Goal: Task Accomplishment & Management: Manage account settings

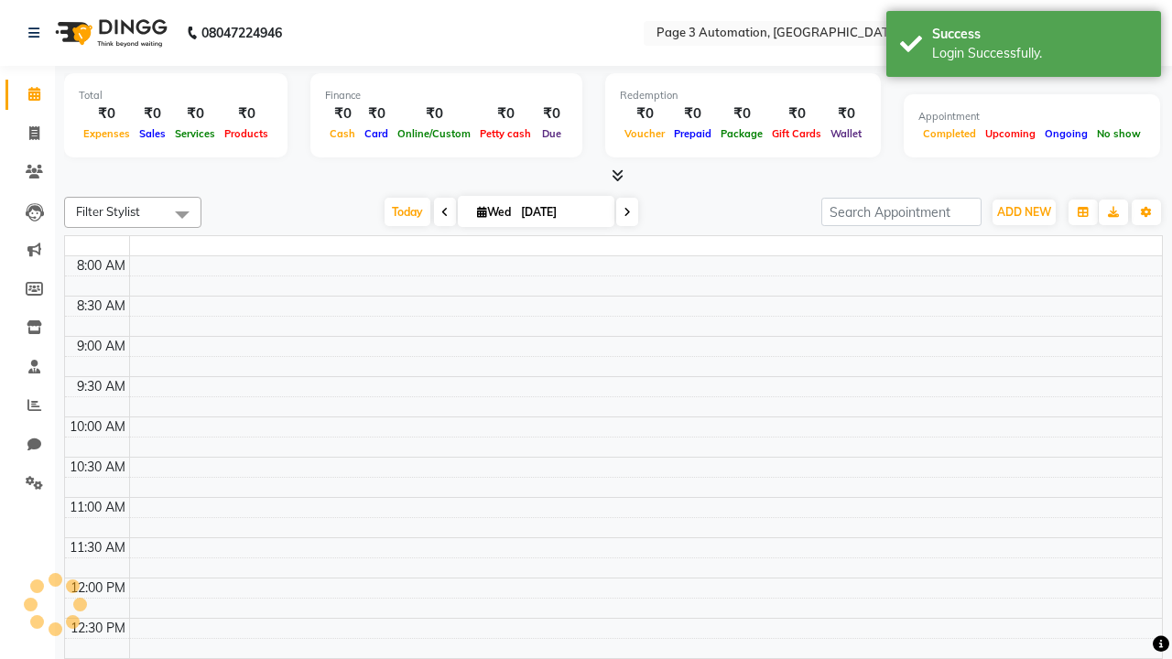
select select "en"
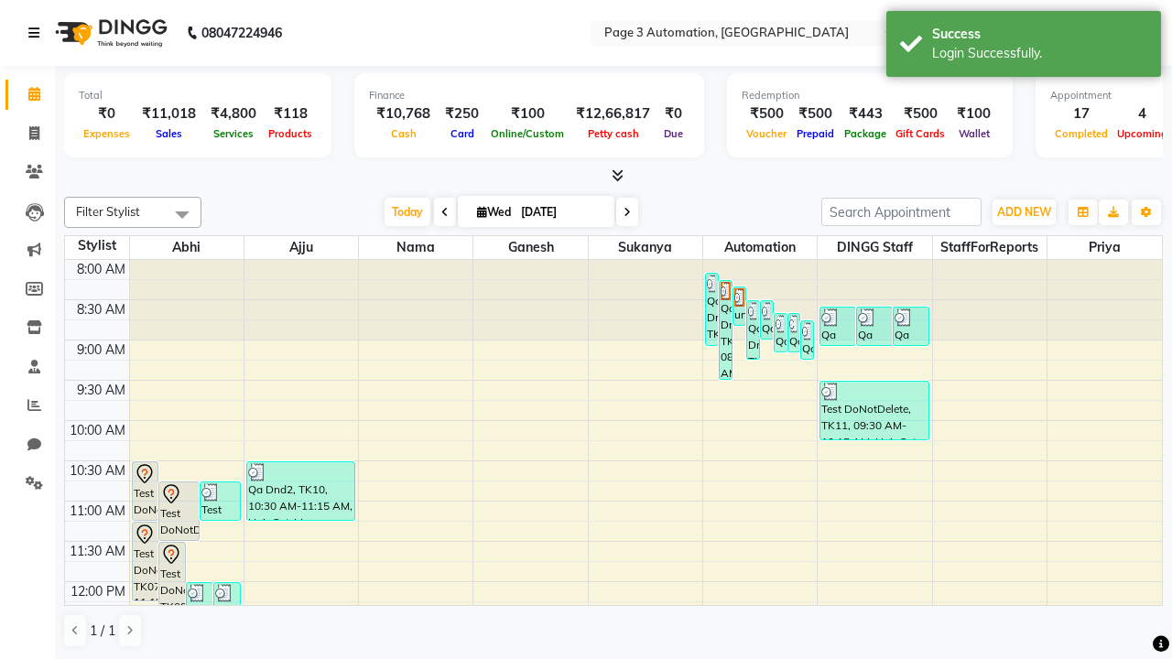
click at [38, 33] on icon at bounding box center [33, 33] width 11 height 13
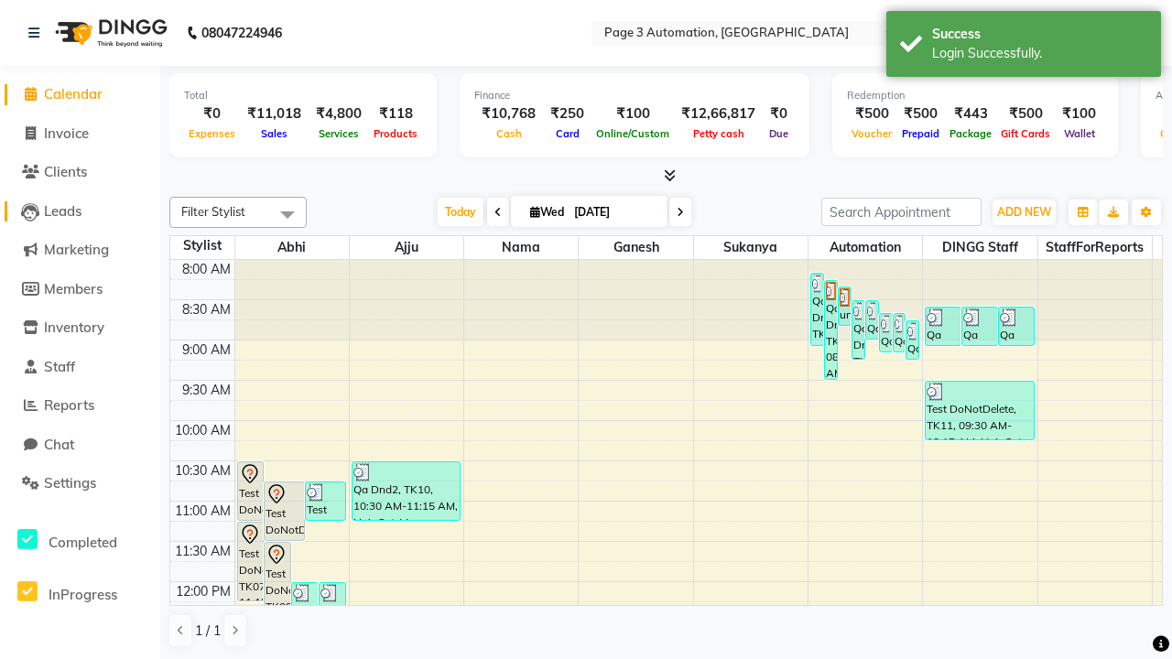
click at [80, 211] on span "Leads" at bounding box center [63, 210] width 38 height 17
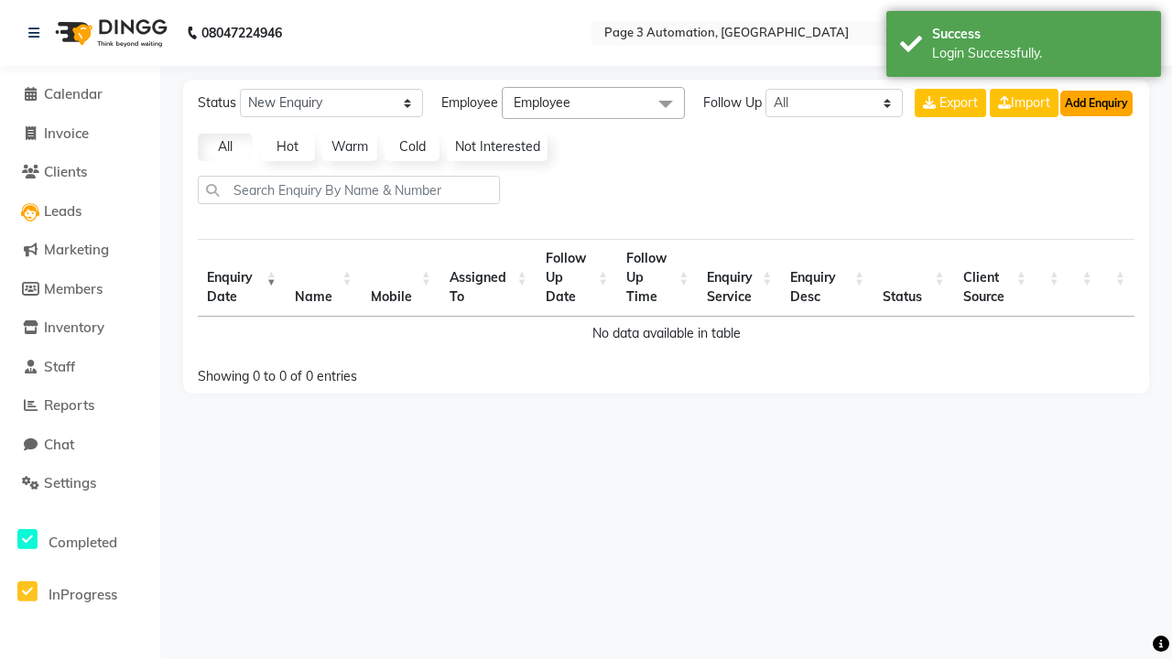
click at [1096, 103] on button "Add Enquiry" at bounding box center [1096, 104] width 72 height 26
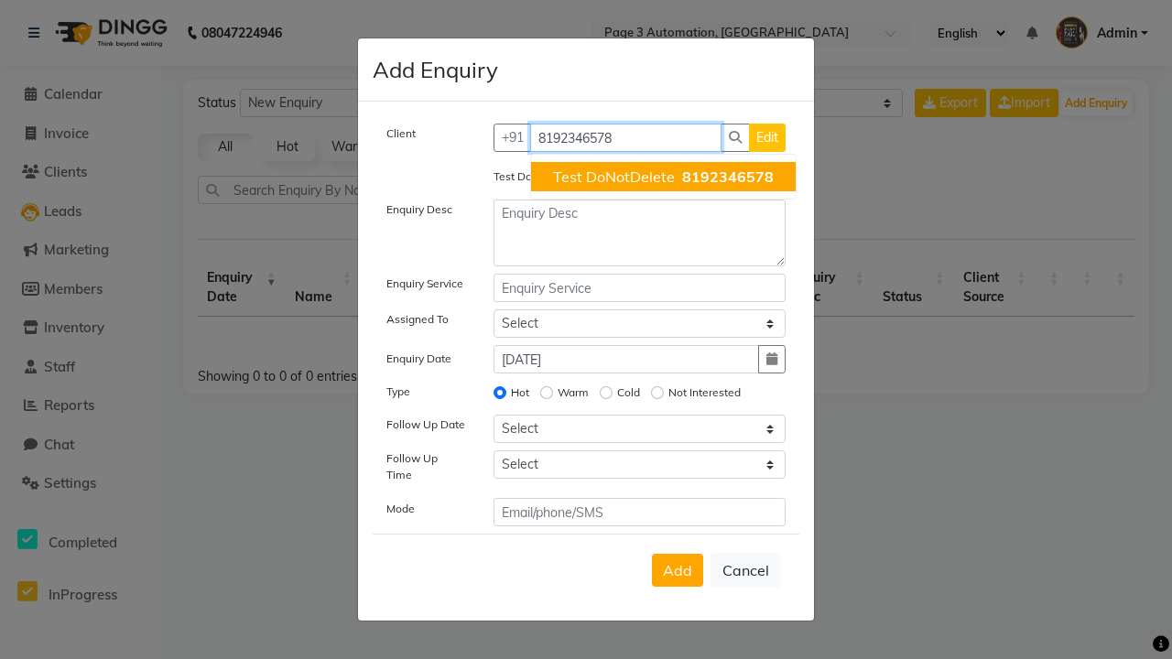
click at [663, 177] on span "Test DoNotDelete" at bounding box center [614, 177] width 122 height 18
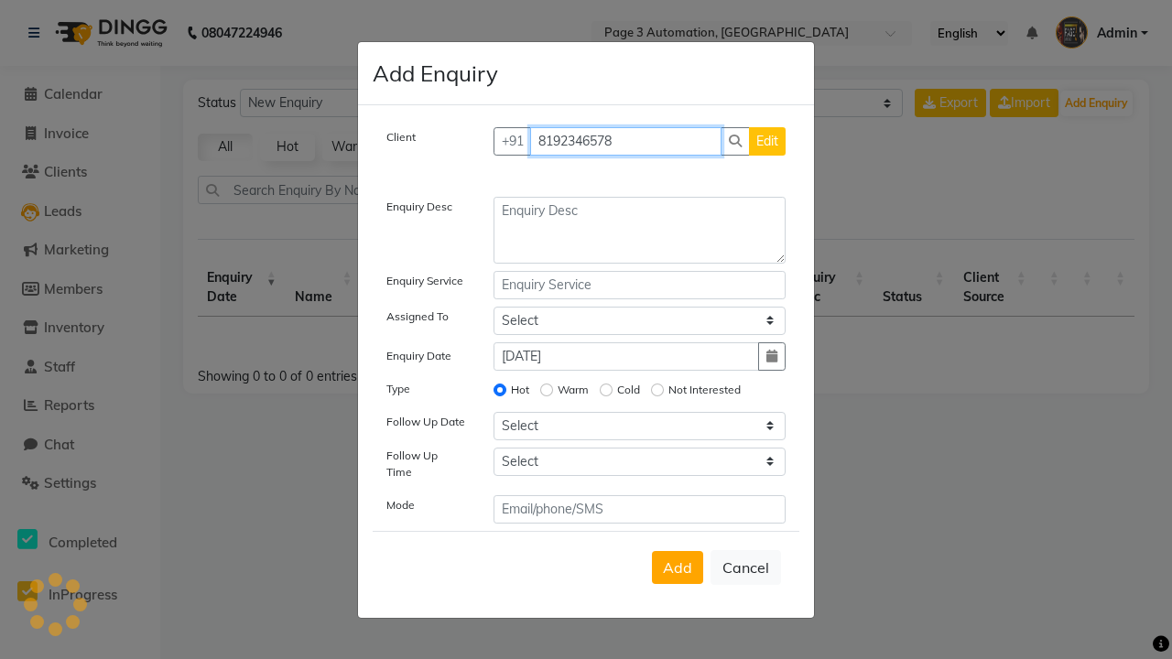
type input "8192346578"
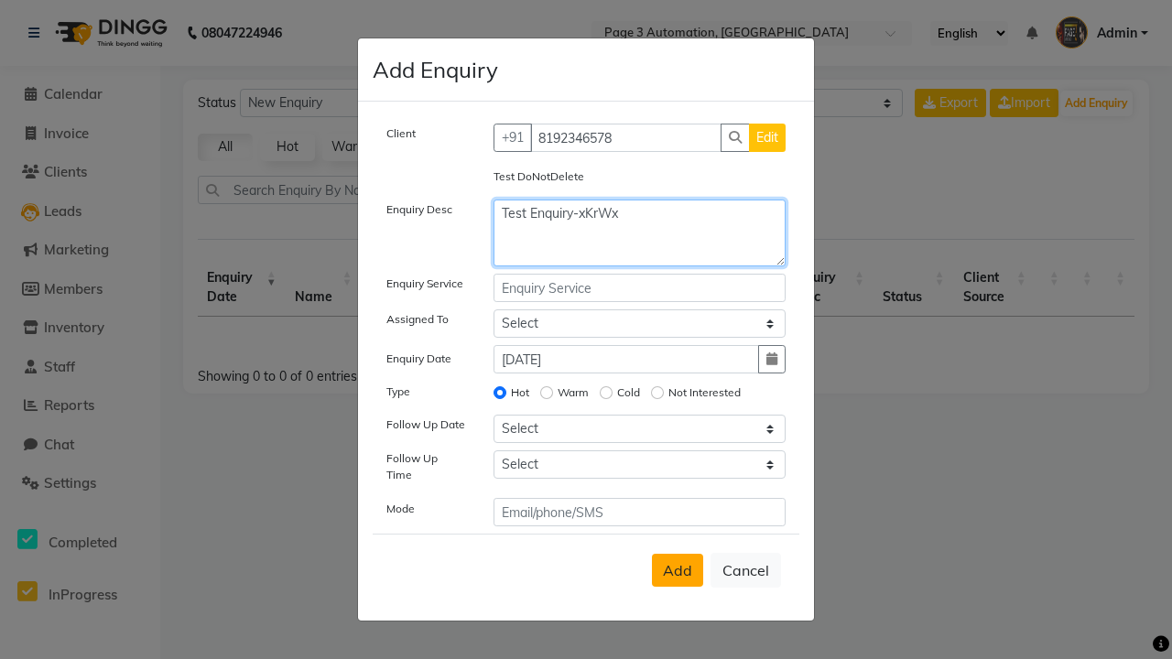
type textarea "Test Enquiry-xKrWx"
click at [678, 570] on span "Add" at bounding box center [677, 570] width 29 height 18
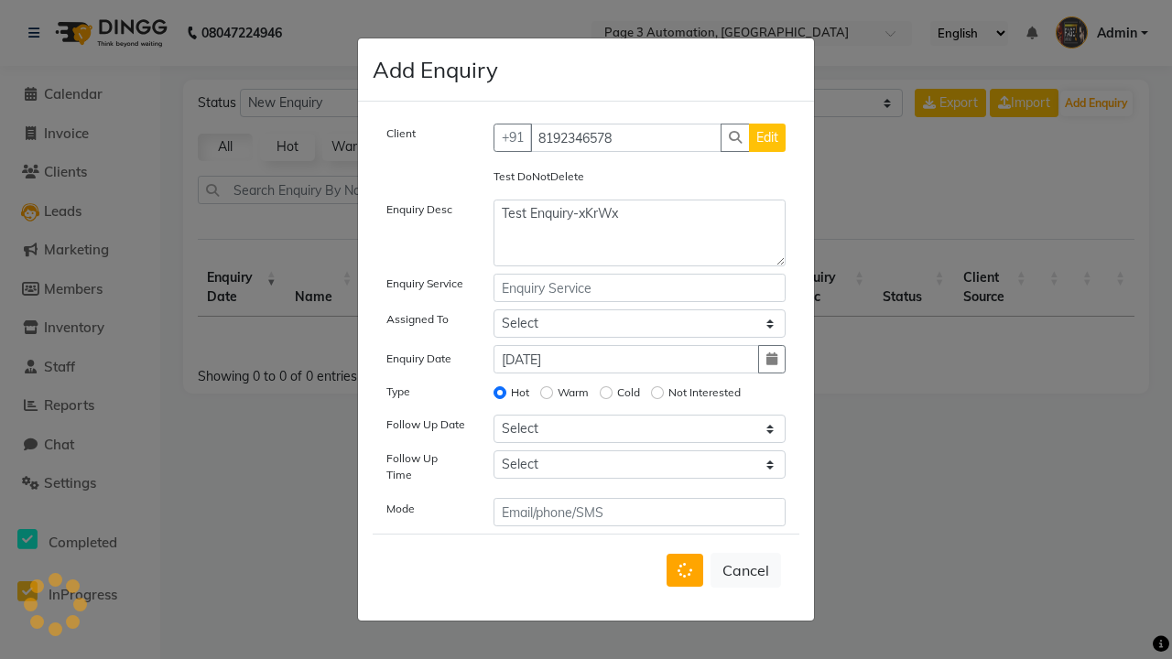
select select
radio input "false"
select select
select select "10"
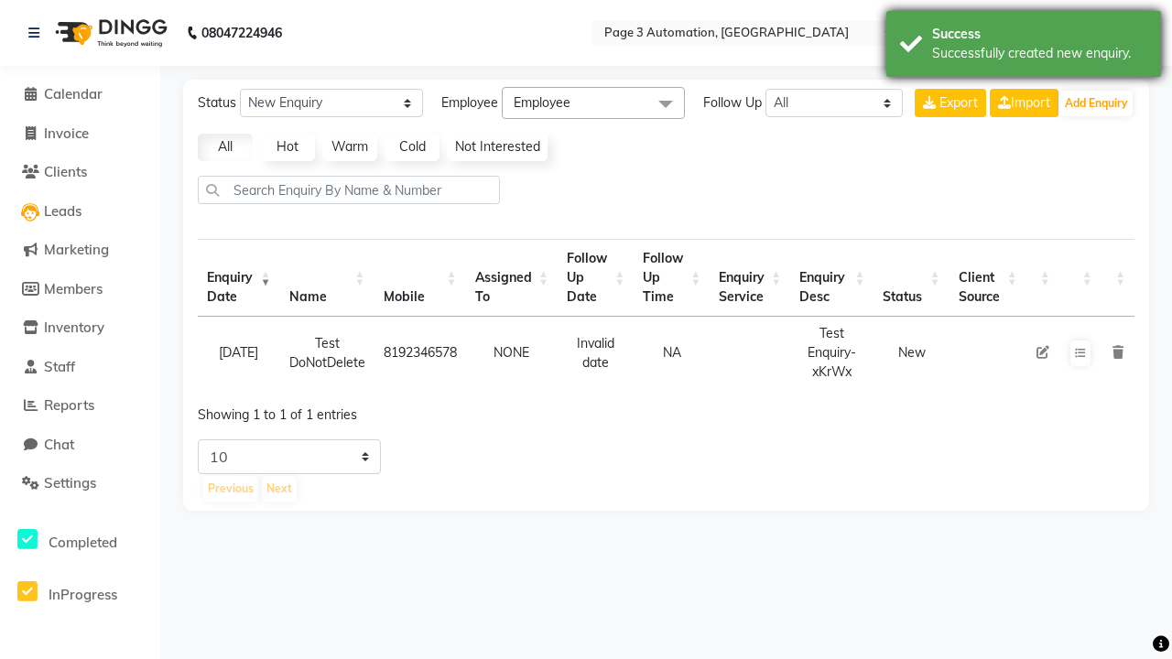
click at [1024, 47] on div "Successfully created new enquiry." at bounding box center [1039, 53] width 215 height 19
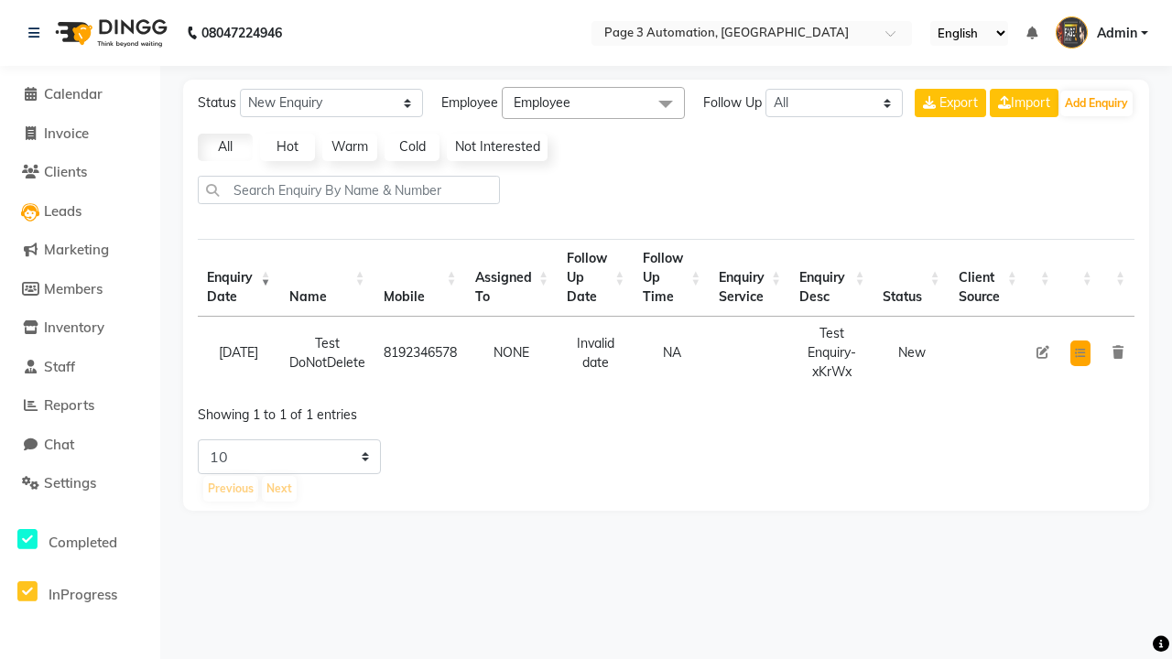
click at [1080, 353] on icon at bounding box center [1080, 353] width 11 height 11
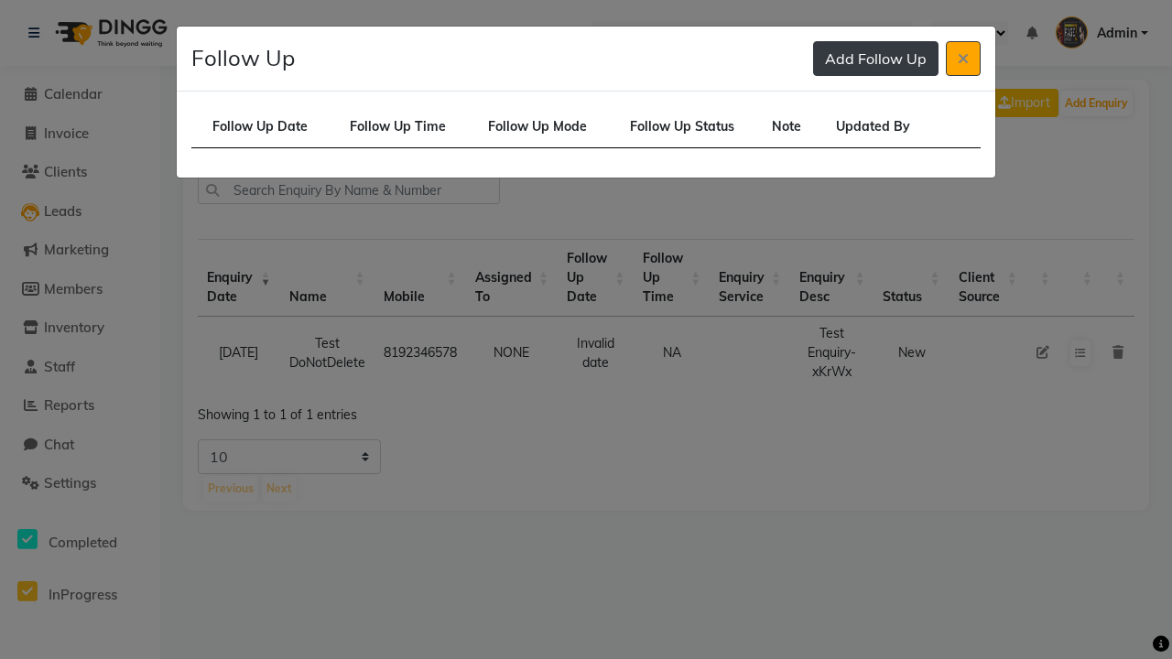
click at [875, 59] on button "Add Follow Up" at bounding box center [875, 58] width 125 height 35
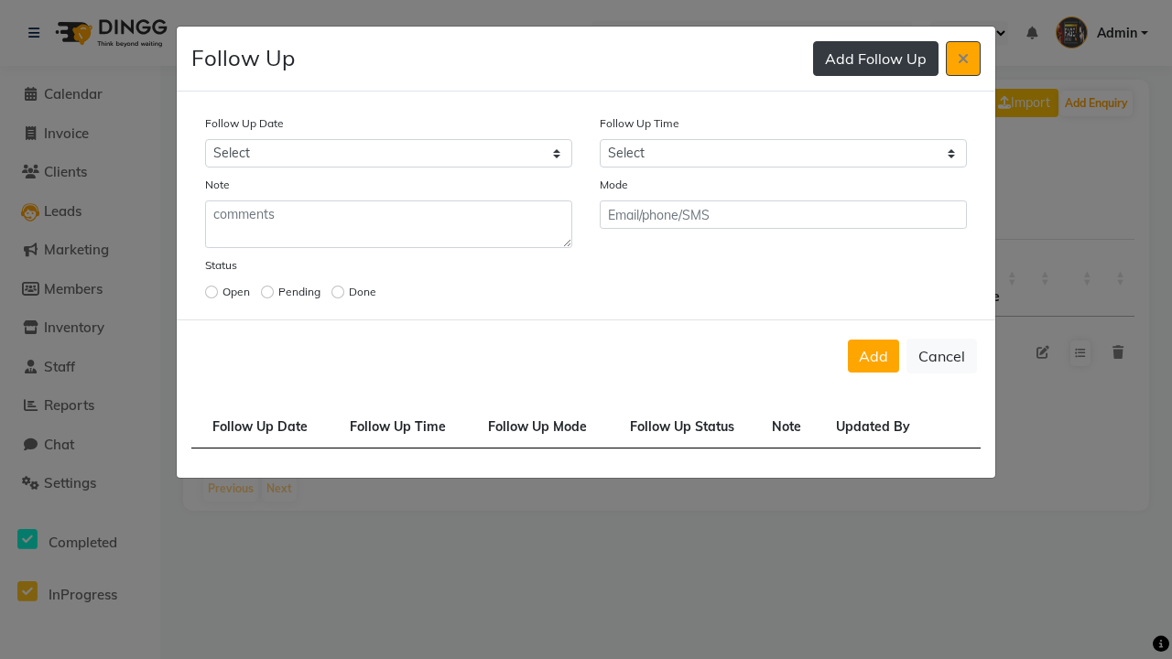
select select "[DATE]"
select select "420"
click at [212, 292] on input "radio" at bounding box center [211, 292] width 13 height 13
radio input "true"
click at [873, 356] on button "Add" at bounding box center [873, 356] width 51 height 33
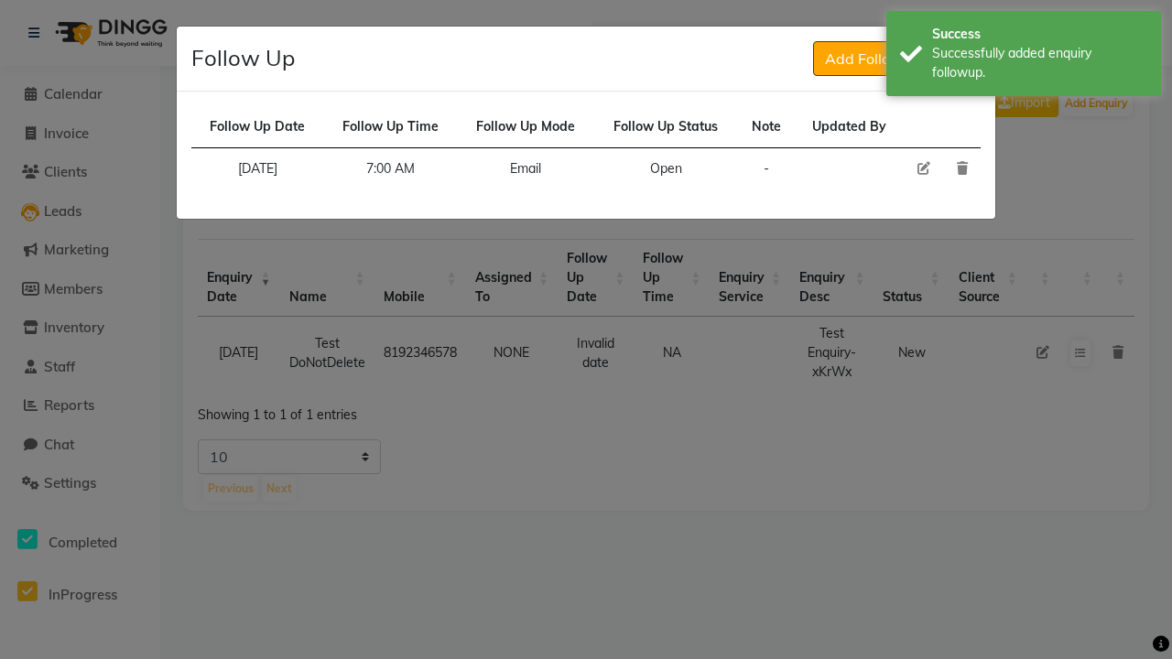
click at [1024, 56] on div "Successfully added enquiry followup." at bounding box center [1039, 63] width 215 height 38
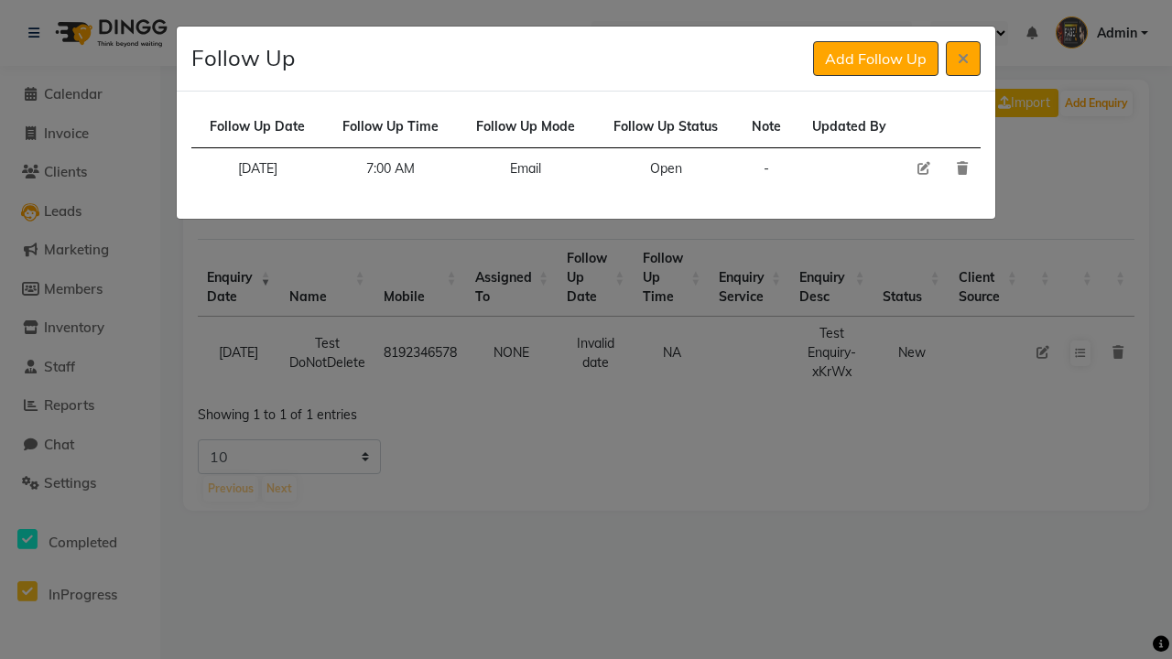
click at [923, 168] on icon at bounding box center [923, 168] width 13 height 13
select select "[DATE]"
select select "420"
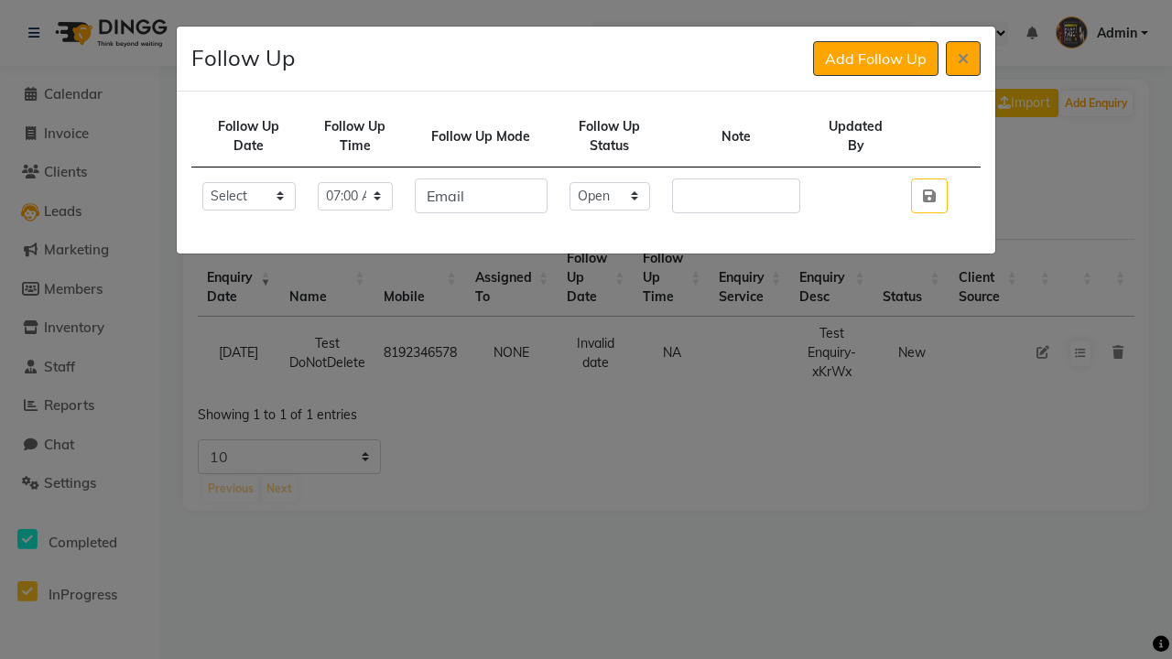
select select "Done"
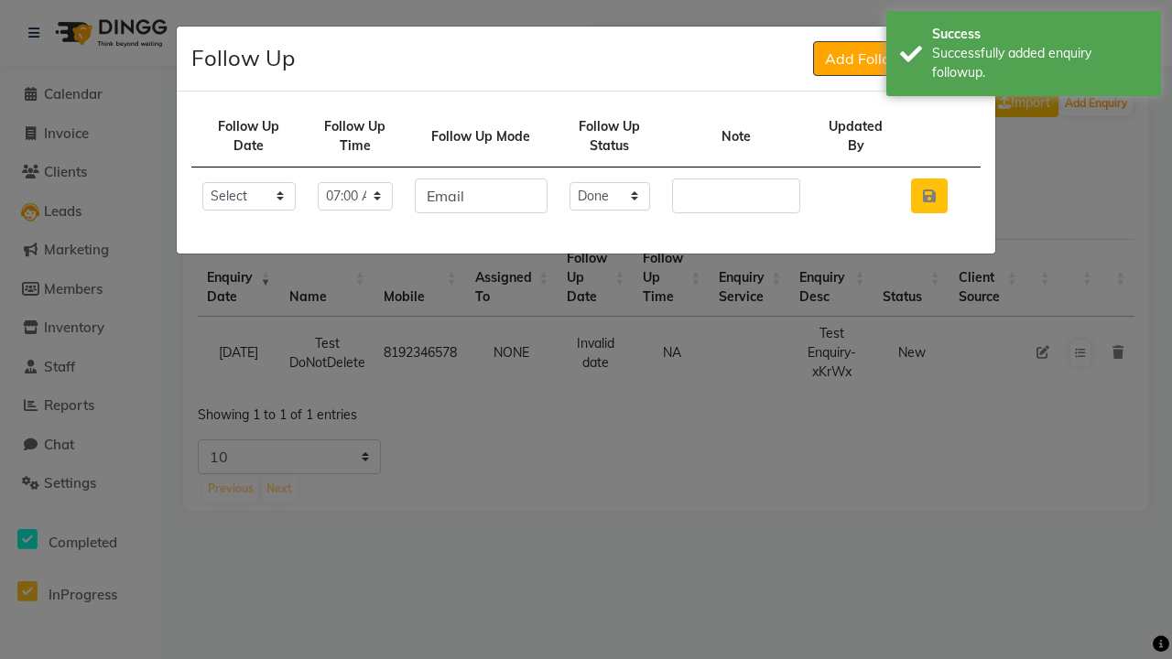
click at [928, 196] on icon "button" at bounding box center [929, 196] width 13 height 15
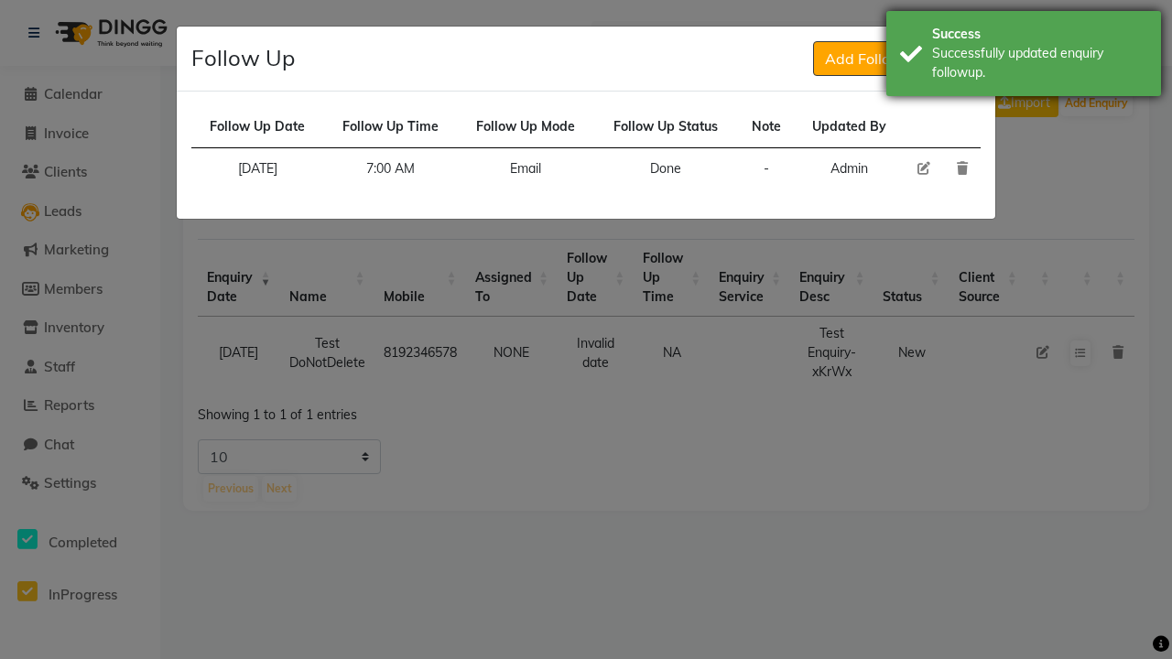
click at [1024, 56] on div "Successfully updated enquiry followup." at bounding box center [1039, 63] width 215 height 38
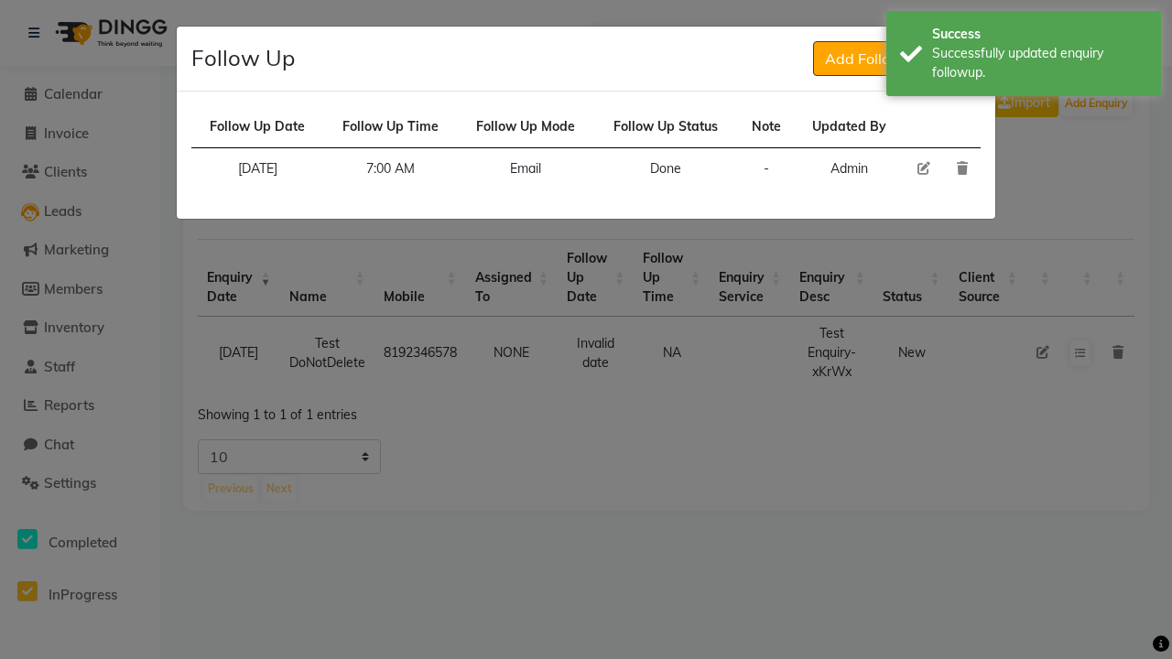
click at [963, 59] on icon at bounding box center [963, 58] width 11 height 15
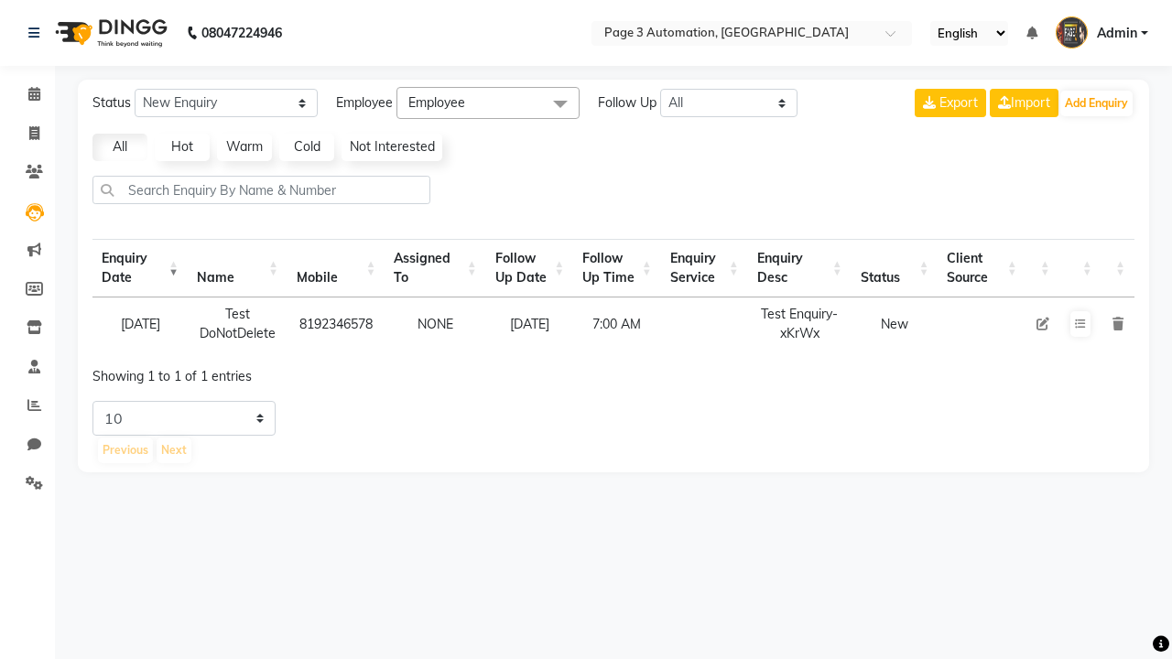
select select "10"
click at [1080, 324] on icon at bounding box center [1080, 324] width 11 height 11
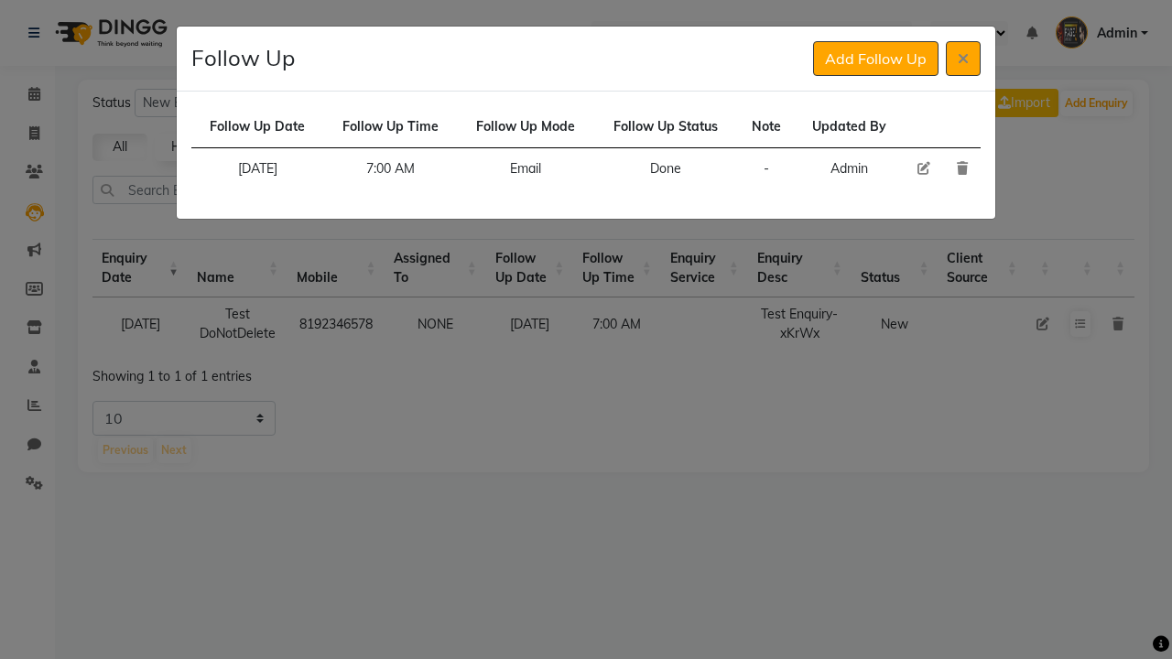
click at [961, 168] on icon at bounding box center [962, 168] width 11 height 13
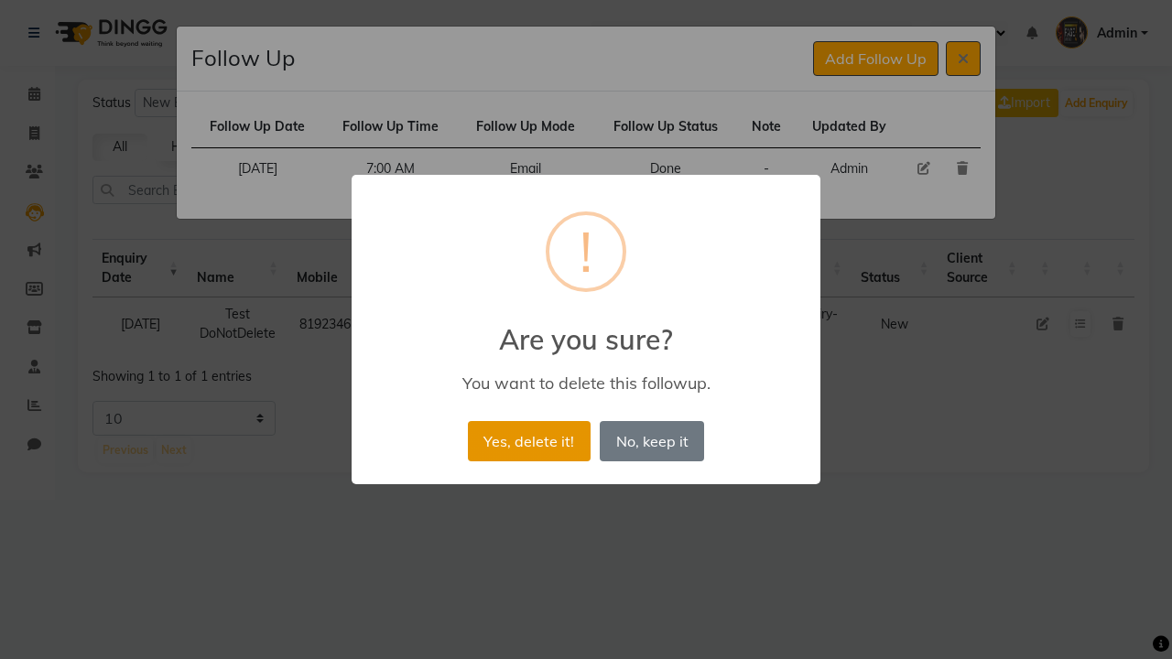
click at [528, 440] on button "Yes, delete it!" at bounding box center [529, 441] width 123 height 40
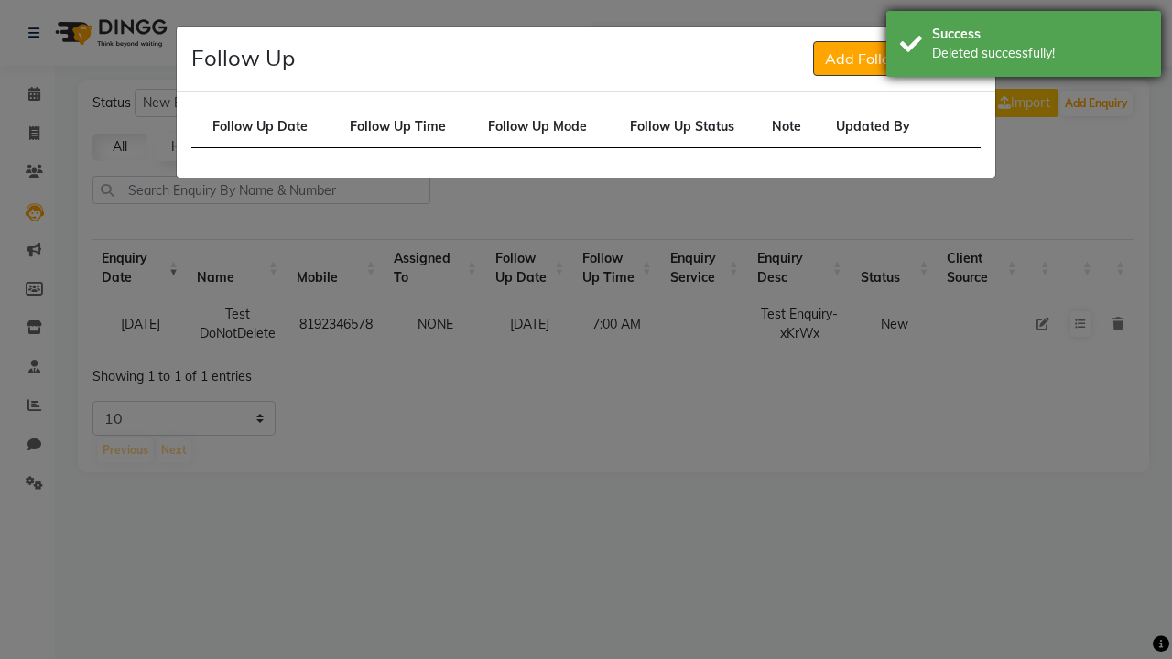
click at [1024, 47] on div "Deleted successfully!" at bounding box center [1039, 53] width 215 height 19
click at [963, 59] on icon at bounding box center [963, 58] width 11 height 15
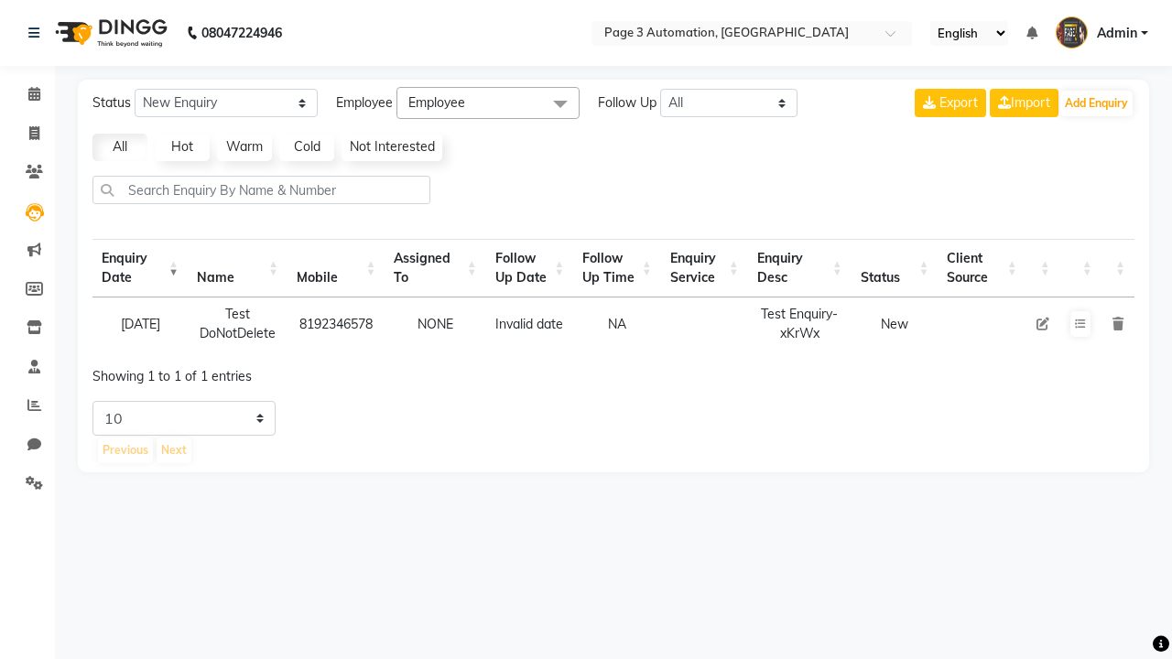
select select "10"
click at [1117, 323] on icon at bounding box center [1117, 324] width 11 height 13
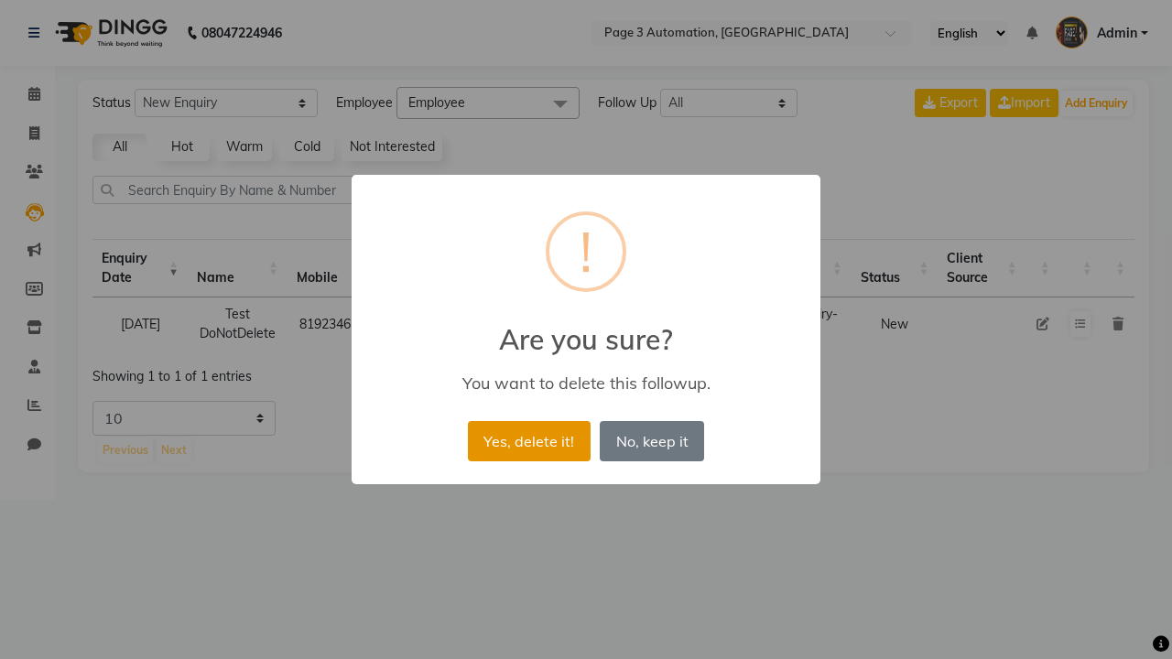
click at [528, 440] on button "Yes, delete it!" at bounding box center [529, 441] width 123 height 40
